Goal: Obtain resource: Download file/media

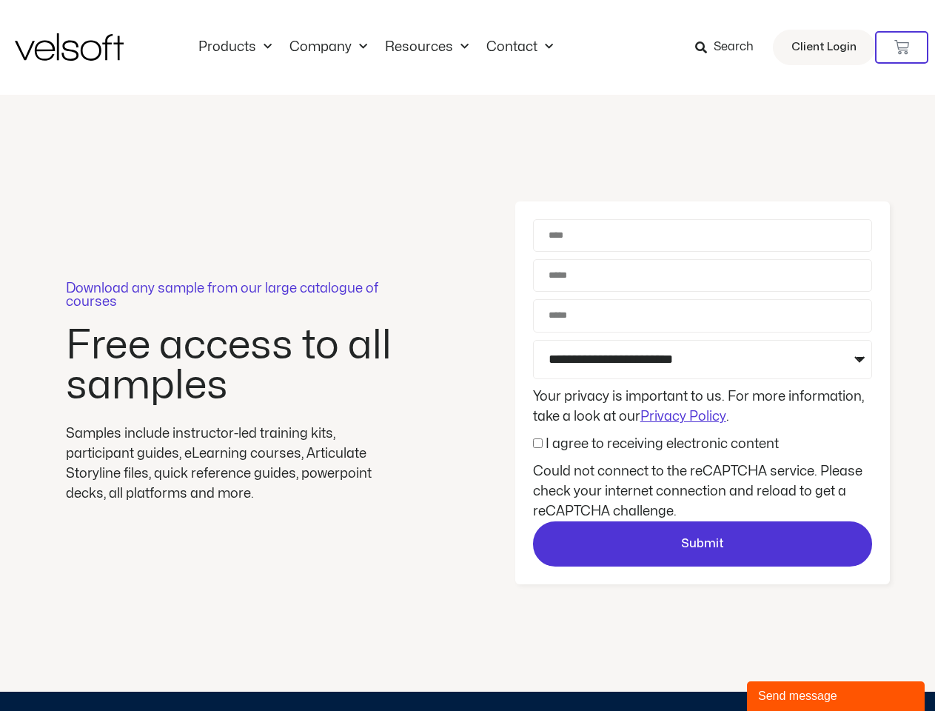
click at [467, 355] on div "Download any sample from our large catalogue of courses Free access to all samp…" at bounding box center [467, 393] width 935 height 597
click at [902, 47] on icon at bounding box center [901, 47] width 15 height 15
click at [468, 355] on div "No products in the cart." at bounding box center [468, 355] width 0 height 0
click at [836, 696] on div "Send message" at bounding box center [835, 696] width 155 height 18
